Goal: Task Accomplishment & Management: Use online tool/utility

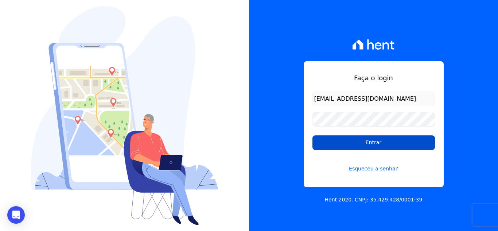
click at [341, 138] on input "Entrar" at bounding box center [374, 142] width 123 height 15
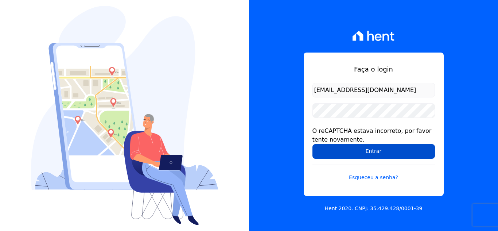
click at [349, 154] on input "Entrar" at bounding box center [374, 151] width 123 height 15
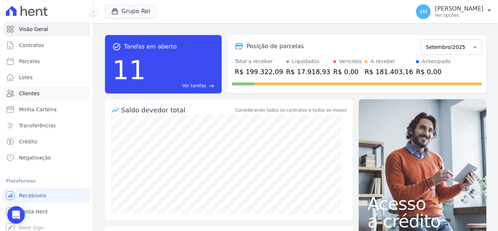
click at [27, 93] on span "Clientes" at bounding box center [29, 93] width 20 height 7
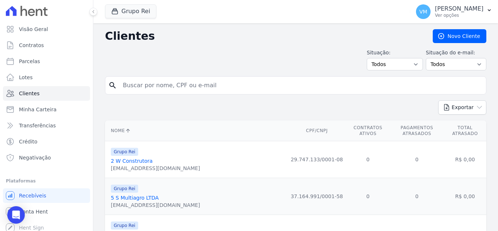
click at [192, 92] on div "search" at bounding box center [295, 85] width 381 height 18
click at [188, 81] on input "search" at bounding box center [301, 85] width 365 height 15
paste input "01631518143"
type input "01631518143"
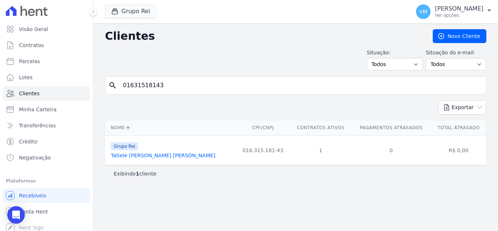
drag, startPoint x: 147, startPoint y: 156, endPoint x: 181, endPoint y: 173, distance: 38.5
click at [147, 156] on link "Tatiele [PERSON_NAME] [PERSON_NAME]" at bounding box center [163, 155] width 105 height 6
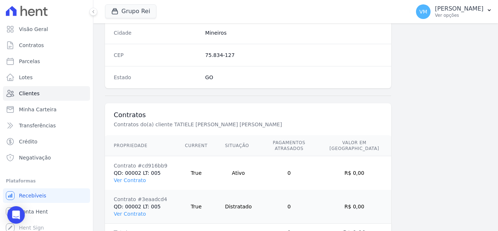
scroll to position [485, 0]
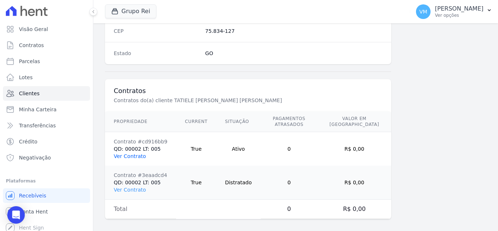
click at [135, 153] on link "Ver Contrato" at bounding box center [130, 156] width 32 height 6
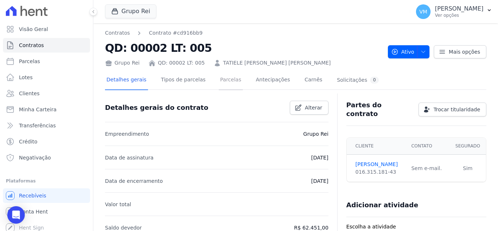
click at [219, 77] on link "Parcelas" at bounding box center [231, 80] width 24 height 19
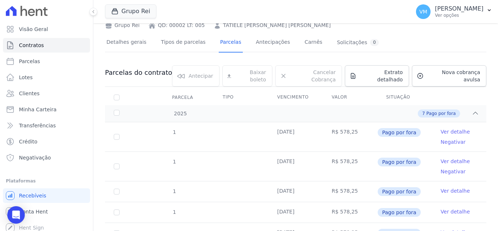
scroll to position [36, 0]
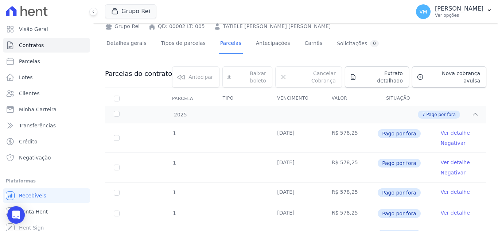
click at [254, 75] on div "Baixar boleto Baixar boleto default" at bounding box center [247, 76] width 50 height 21
click at [252, 77] on div "Baixar boleto Baixar boleto default" at bounding box center [247, 76] width 50 height 21
click at [114, 96] on input "checkbox" at bounding box center [117, 99] width 6 height 6
checkbox input "true"
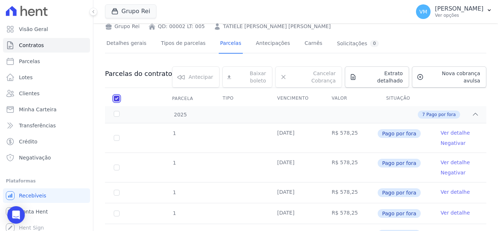
checkbox input "true"
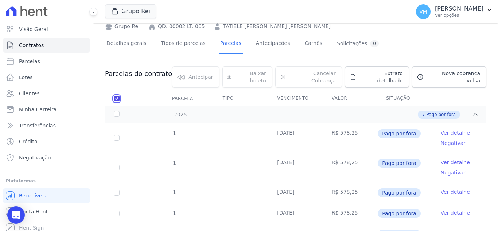
checkbox input "true"
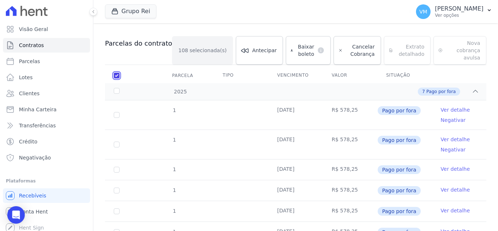
scroll to position [0, 0]
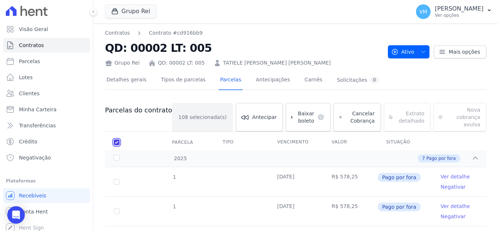
click at [114, 139] on input "checkbox" at bounding box center [117, 142] width 6 height 6
checkbox input "false"
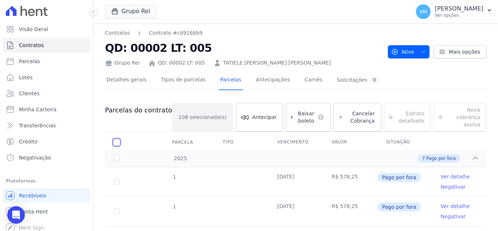
checkbox input "false"
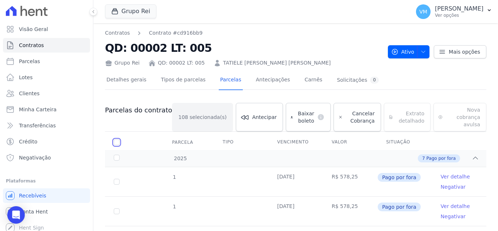
checkbox input "false"
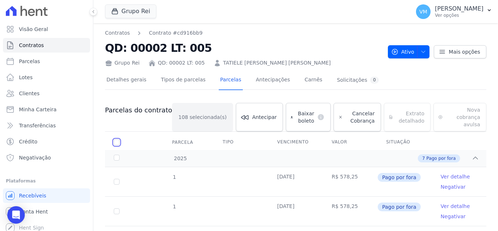
checkbox input "false"
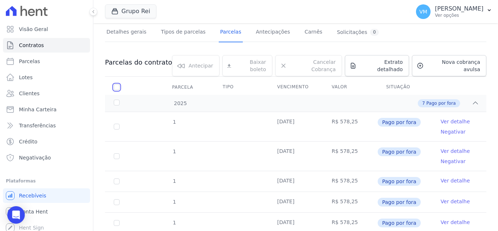
scroll to position [182, 0]
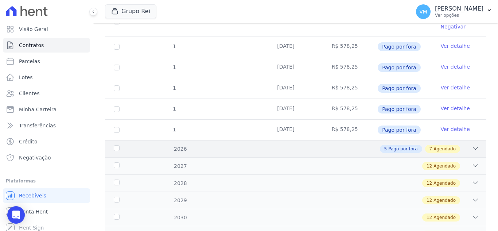
click at [349, 145] on div "5 Pago por fora 7 Agendado" at bounding box center [315, 149] width 330 height 8
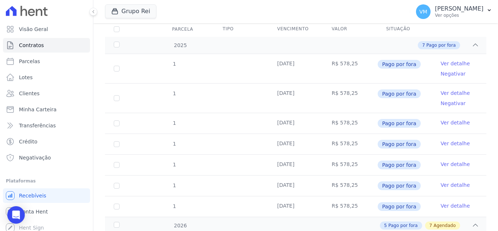
scroll to position [0, 0]
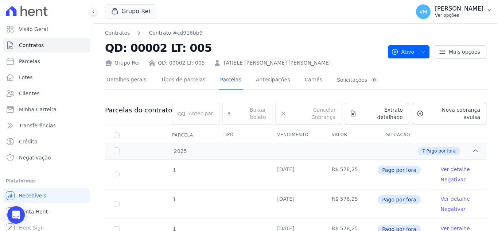
click at [458, 10] on p "[PERSON_NAME]" at bounding box center [459, 8] width 48 height 7
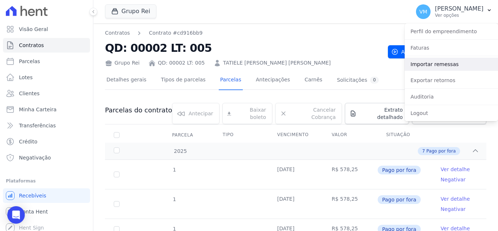
drag, startPoint x: 438, startPoint y: 67, endPoint x: 416, endPoint y: 68, distance: 21.5
click at [438, 66] on link "Importar remessas" at bounding box center [451, 64] width 93 height 13
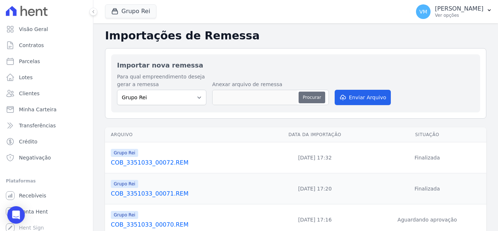
click at [318, 97] on button "Procurar" at bounding box center [312, 98] width 26 height 12
type input "COB_3351033_00073.REM"
drag, startPoint x: 357, startPoint y: 97, endPoint x: 332, endPoint y: 103, distance: 25.7
click at [356, 97] on button "Enviar Arquivo" at bounding box center [363, 97] width 56 height 15
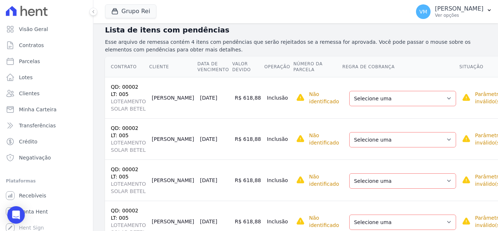
scroll to position [109, 0]
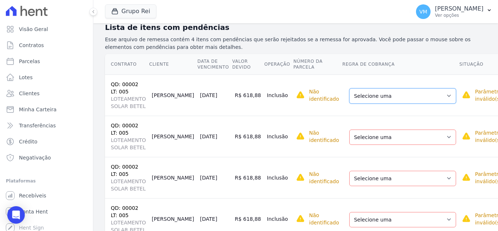
click at [365, 97] on select "Selecione uma Nova Parcela Avulsa Parcela Avulsa Existente Parcela Normal (113 …" at bounding box center [402, 95] width 107 height 15
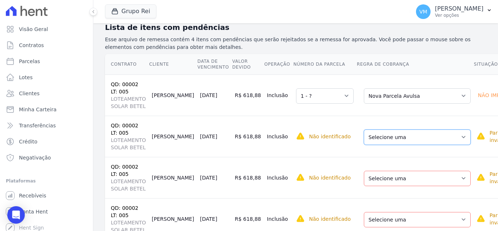
click at [372, 138] on select "Selecione uma Nova Parcela Avulsa Parcela Avulsa Existente Parcela Normal (113 …" at bounding box center [417, 136] width 107 height 15
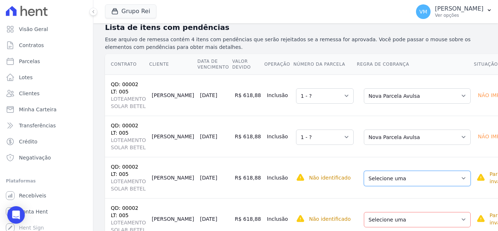
click at [364, 177] on select "Selecione uma Nova Parcela Avulsa Parcela Avulsa Existente Parcela Normal (113 …" at bounding box center [417, 178] width 107 height 15
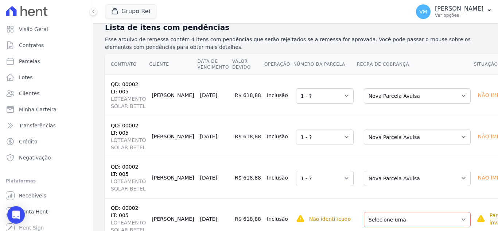
scroll to position [136, 0]
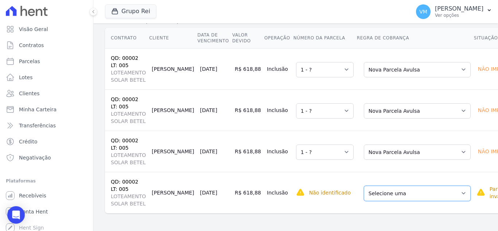
click at [369, 195] on select "Selecione uma Nova Parcela Avulsa Parcela Avulsa Existente Parcela Normal (113 …" at bounding box center [417, 193] width 107 height 15
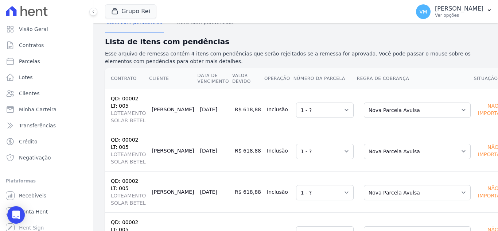
scroll to position [109, 0]
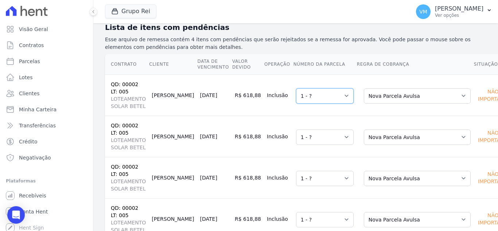
click at [296, 94] on select "Selecione uma 1 - ?" at bounding box center [325, 95] width 58 height 15
click at [321, 75] on td "Selecione uma 1 - ?" at bounding box center [324, 94] width 63 height 41
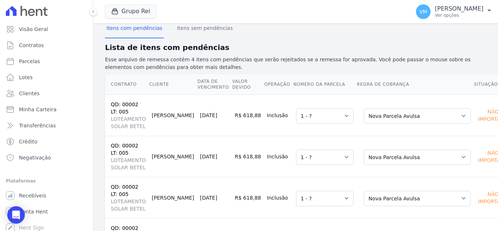
scroll to position [136, 0]
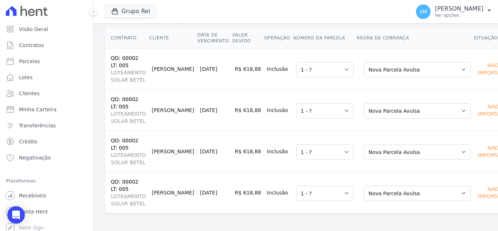
drag, startPoint x: 124, startPoint y: 228, endPoint x: 232, endPoint y: 228, distance: 108.3
click at [231, 228] on div "Importações de remessa Importação #4ac29e78 Importação de Remessa: COB_3351033_…" at bounding box center [295, 59] width 405 height 343
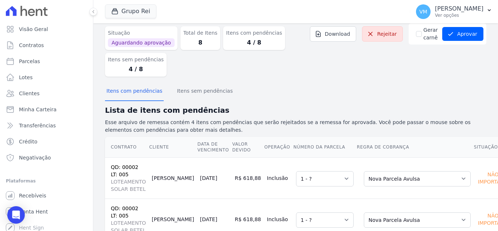
scroll to position [0, 0]
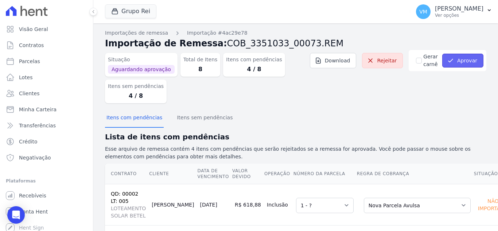
click at [450, 60] on icon "submit" at bounding box center [450, 60] width 7 height 7
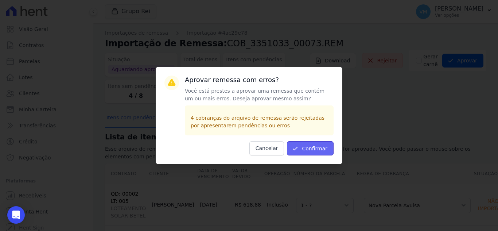
click at [316, 151] on button "Confirmar" at bounding box center [310, 148] width 47 height 14
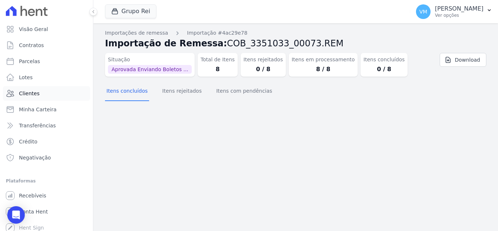
click at [37, 94] on link "Clientes" at bounding box center [46, 93] width 87 height 15
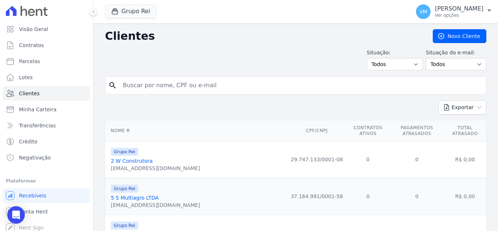
click at [166, 84] on input "search" at bounding box center [301, 85] width 365 height 15
click at [164, 81] on input "search" at bounding box center [301, 85] width 365 height 15
paste input "01631518143"
type input "01631518143"
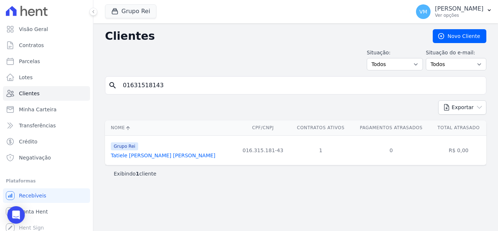
drag, startPoint x: 147, startPoint y: 158, endPoint x: 148, endPoint y: 153, distance: 4.9
click at [147, 158] on link "Tatiele [PERSON_NAME] [PERSON_NAME]" at bounding box center [163, 155] width 105 height 6
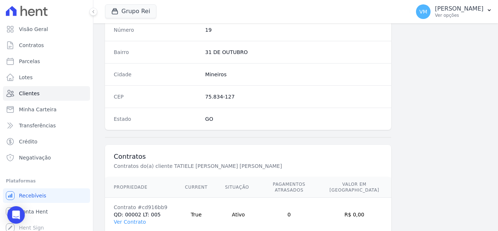
scroll to position [485, 0]
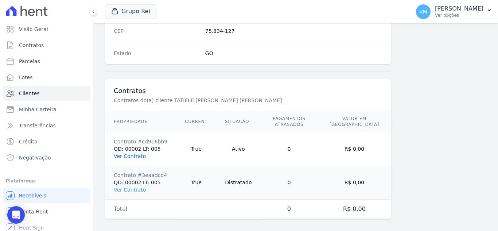
click at [139, 153] on link "Ver Contrato" at bounding box center [130, 156] width 32 height 6
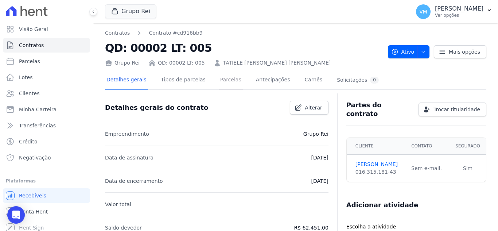
click at [219, 81] on link "Parcelas" at bounding box center [231, 80] width 24 height 19
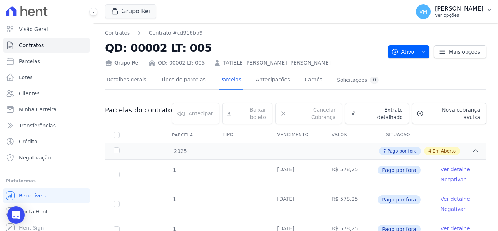
click at [481, 8] on p "[PERSON_NAME]" at bounding box center [459, 8] width 48 height 7
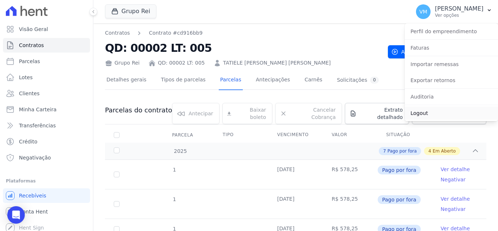
click at [422, 114] on link "Logout" at bounding box center [451, 112] width 93 height 13
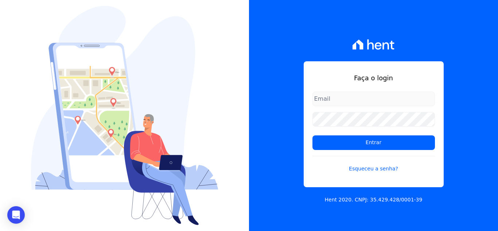
type input "[EMAIL_ADDRESS][DOMAIN_NAME]"
